Goal: Task Accomplishment & Management: Manage account settings

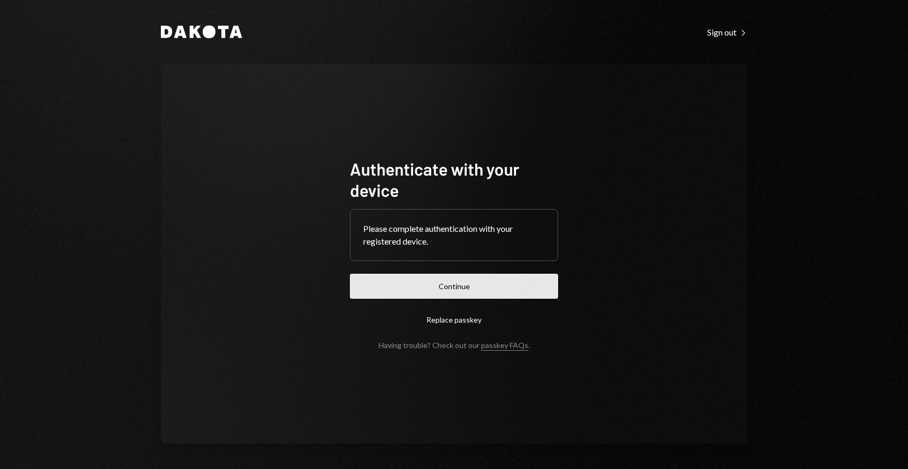
click at [434, 287] on button "Continue" at bounding box center [454, 286] width 208 height 25
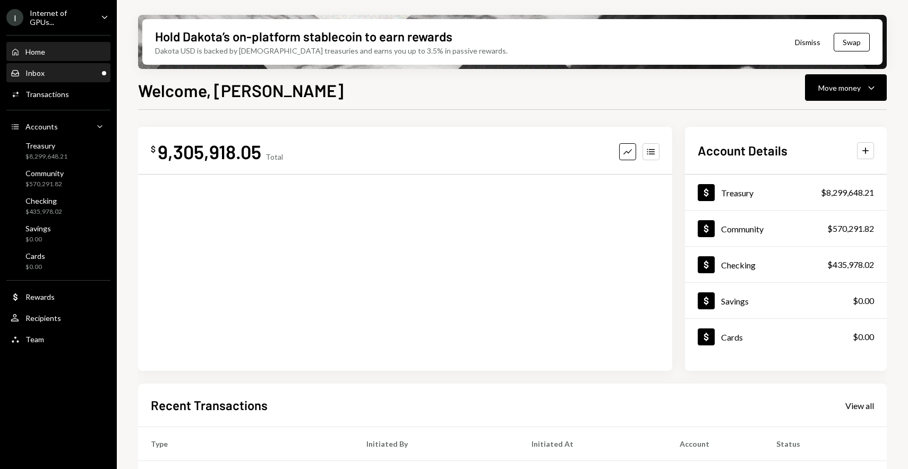
click at [69, 78] on div "Inbox Inbox" at bounding box center [59, 73] width 96 height 18
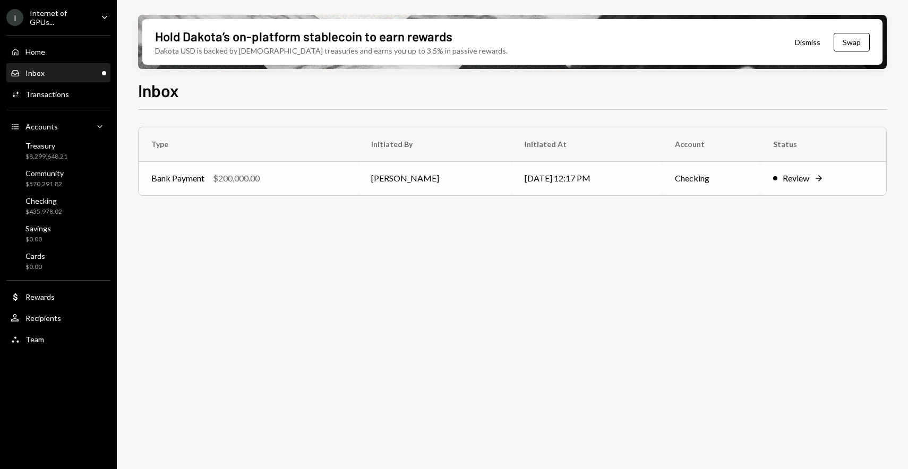
click at [280, 162] on td "Bank Payment $200,000.00" at bounding box center [249, 178] width 220 height 34
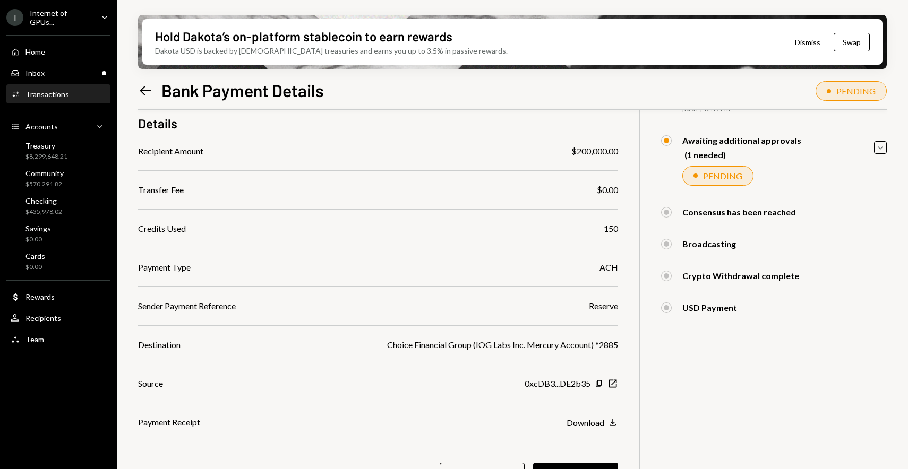
scroll to position [115, 0]
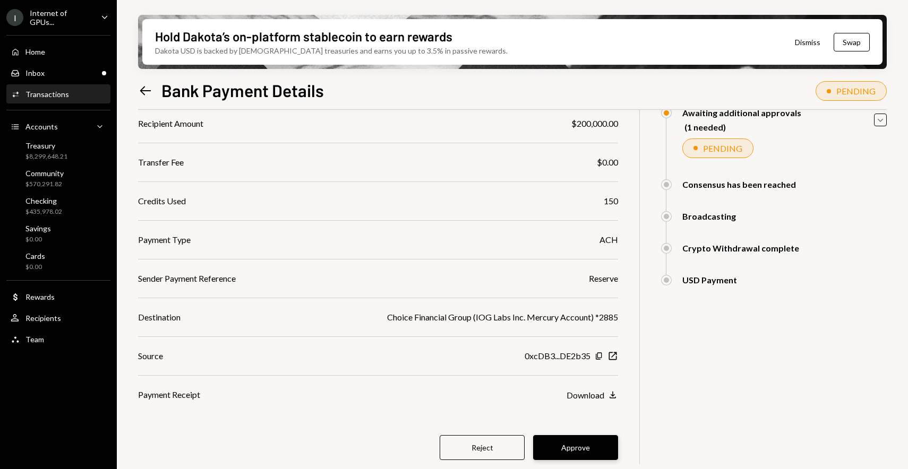
click at [574, 453] on button "Approve" at bounding box center [575, 447] width 85 height 25
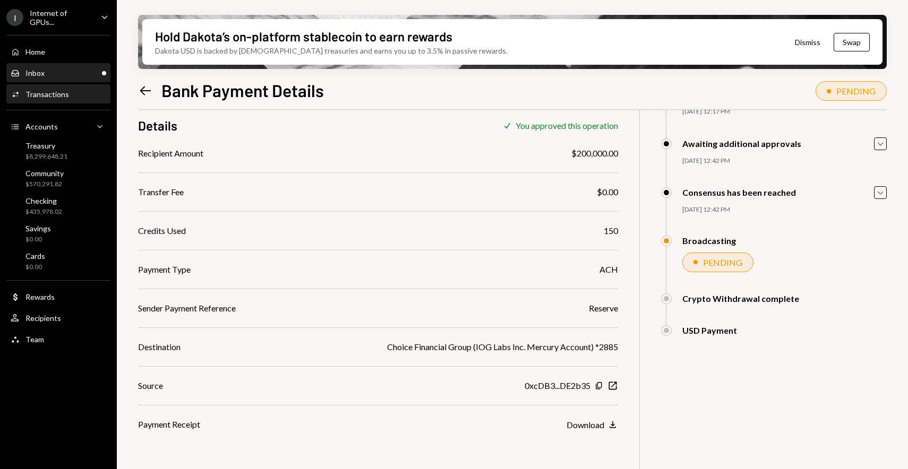
click at [33, 66] on div "Inbox Inbox" at bounding box center [59, 73] width 96 height 18
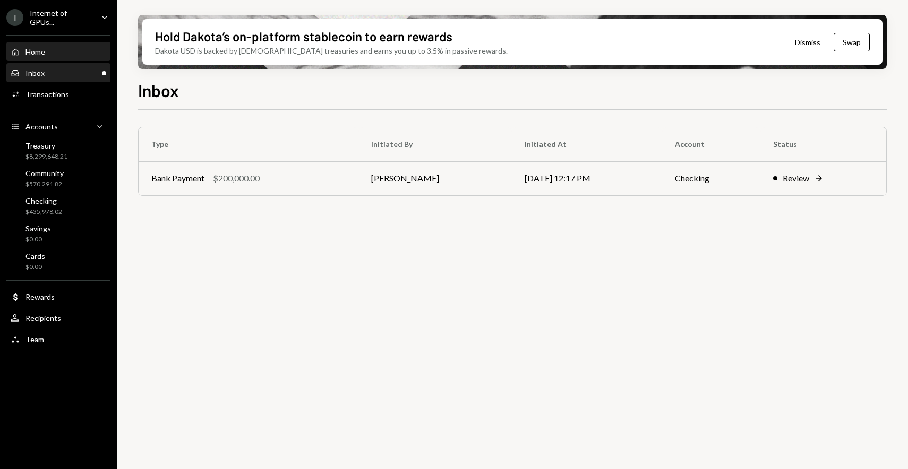
click at [48, 52] on div "Home Home" at bounding box center [59, 52] width 96 height 10
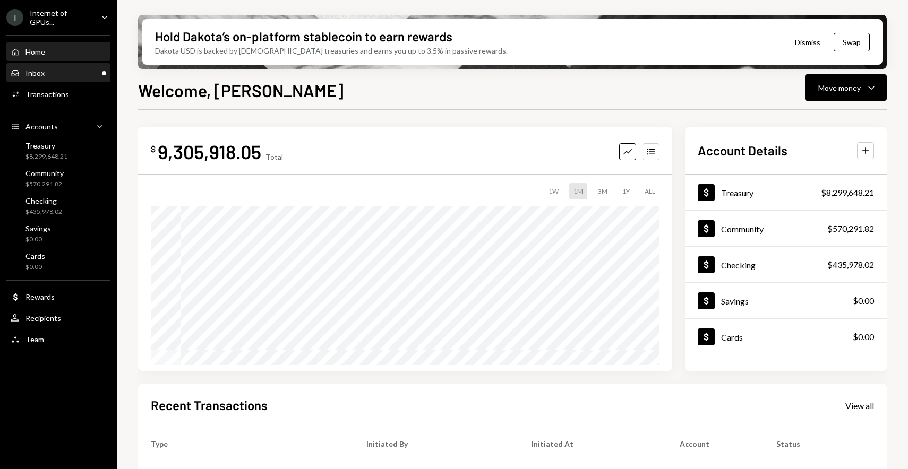
click at [104, 75] on div "Inbox Inbox" at bounding box center [59, 74] width 96 height 10
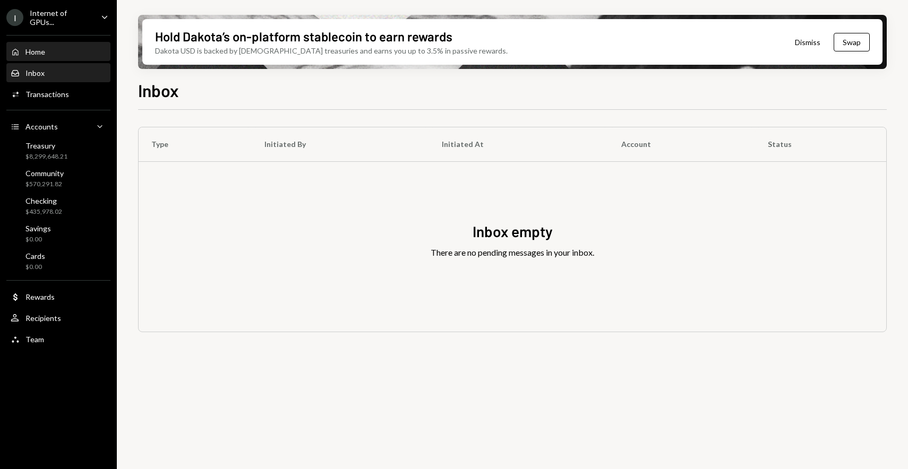
click at [91, 58] on div "Home Home" at bounding box center [59, 52] width 96 height 18
